Goal: Information Seeking & Learning: Learn about a topic

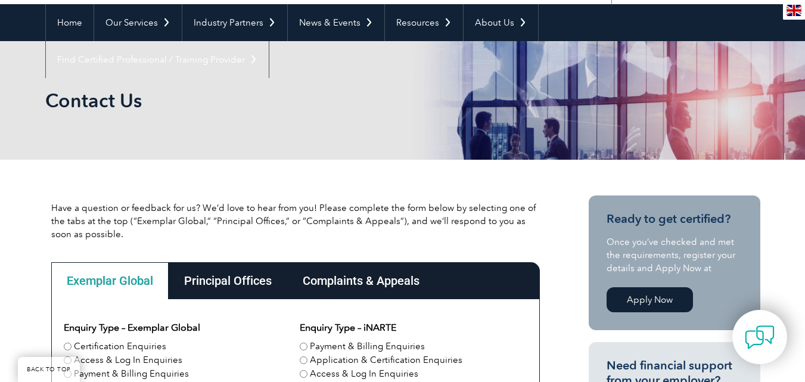
scroll to position [238, 0]
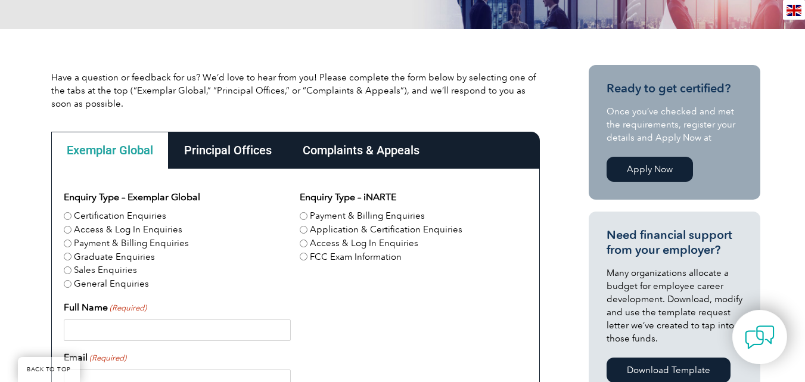
click at [222, 147] on div "Principal Offices" at bounding box center [228, 150] width 119 height 37
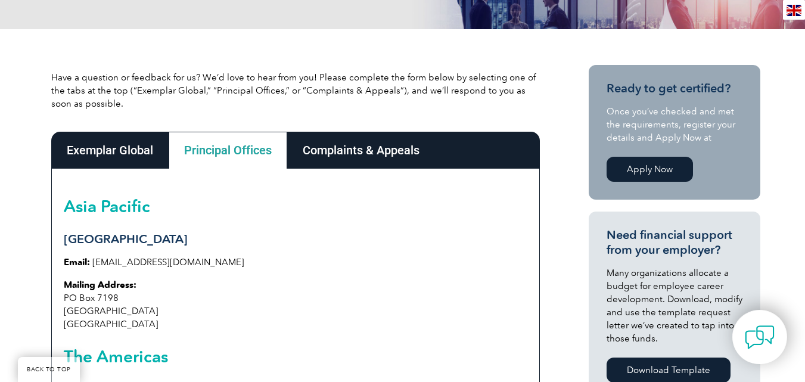
click at [340, 157] on div "Complaints & Appeals" at bounding box center [361, 150] width 148 height 37
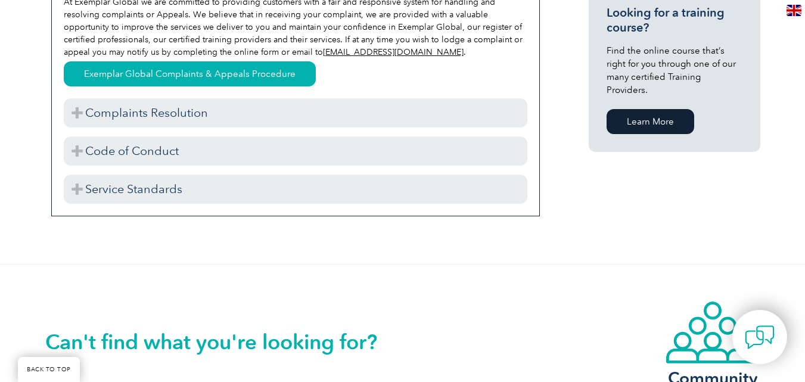
scroll to position [1072, 0]
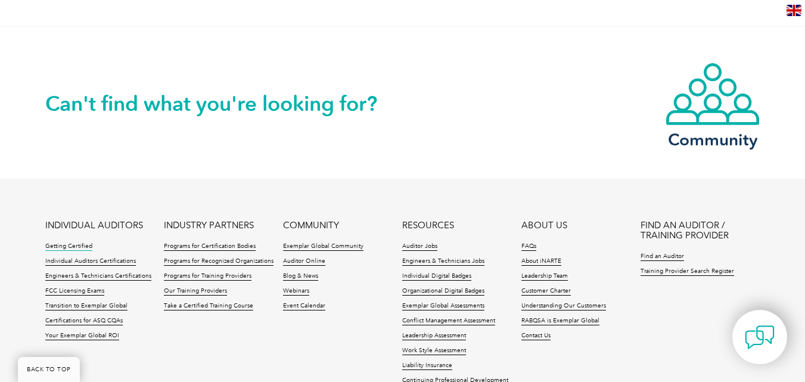
click at [71, 243] on link "Getting Certified" at bounding box center [68, 246] width 47 height 8
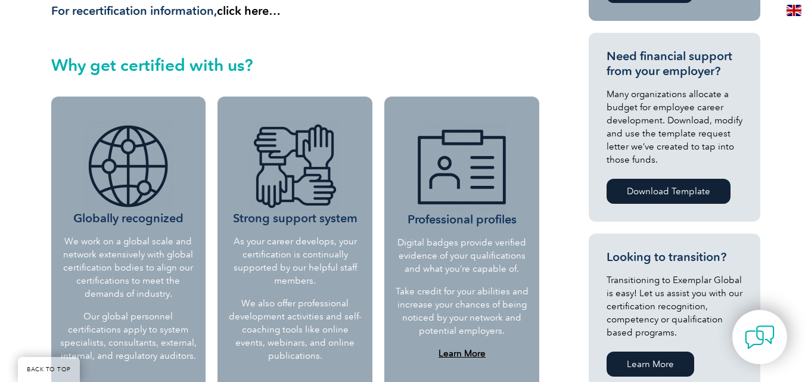
scroll to position [655, 0]
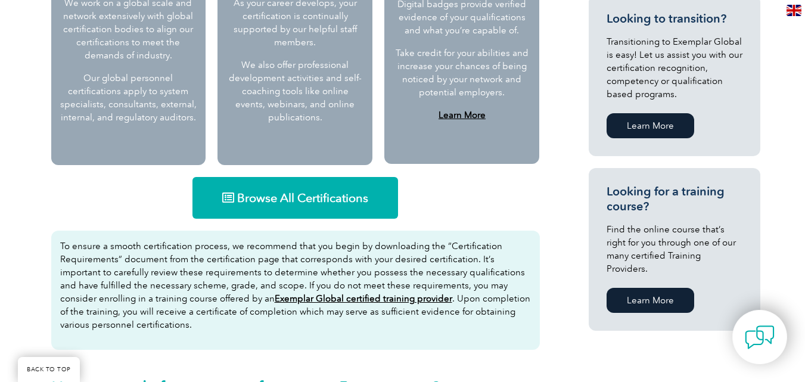
click at [309, 195] on span "Browse All Certifications" at bounding box center [302, 198] width 131 height 12
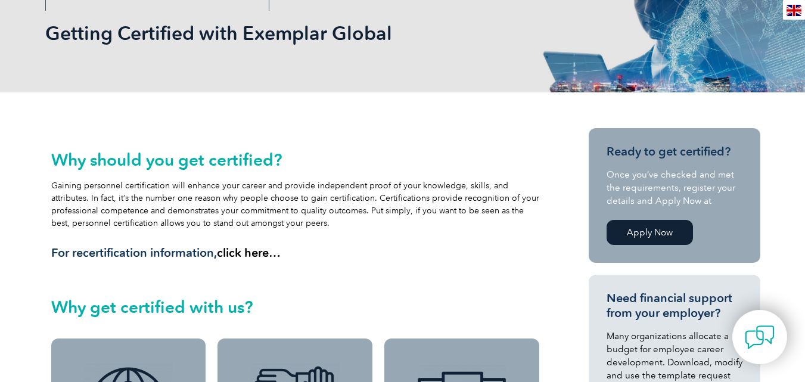
scroll to position [0, 0]
